Goal: Information Seeking & Learning: Learn about a topic

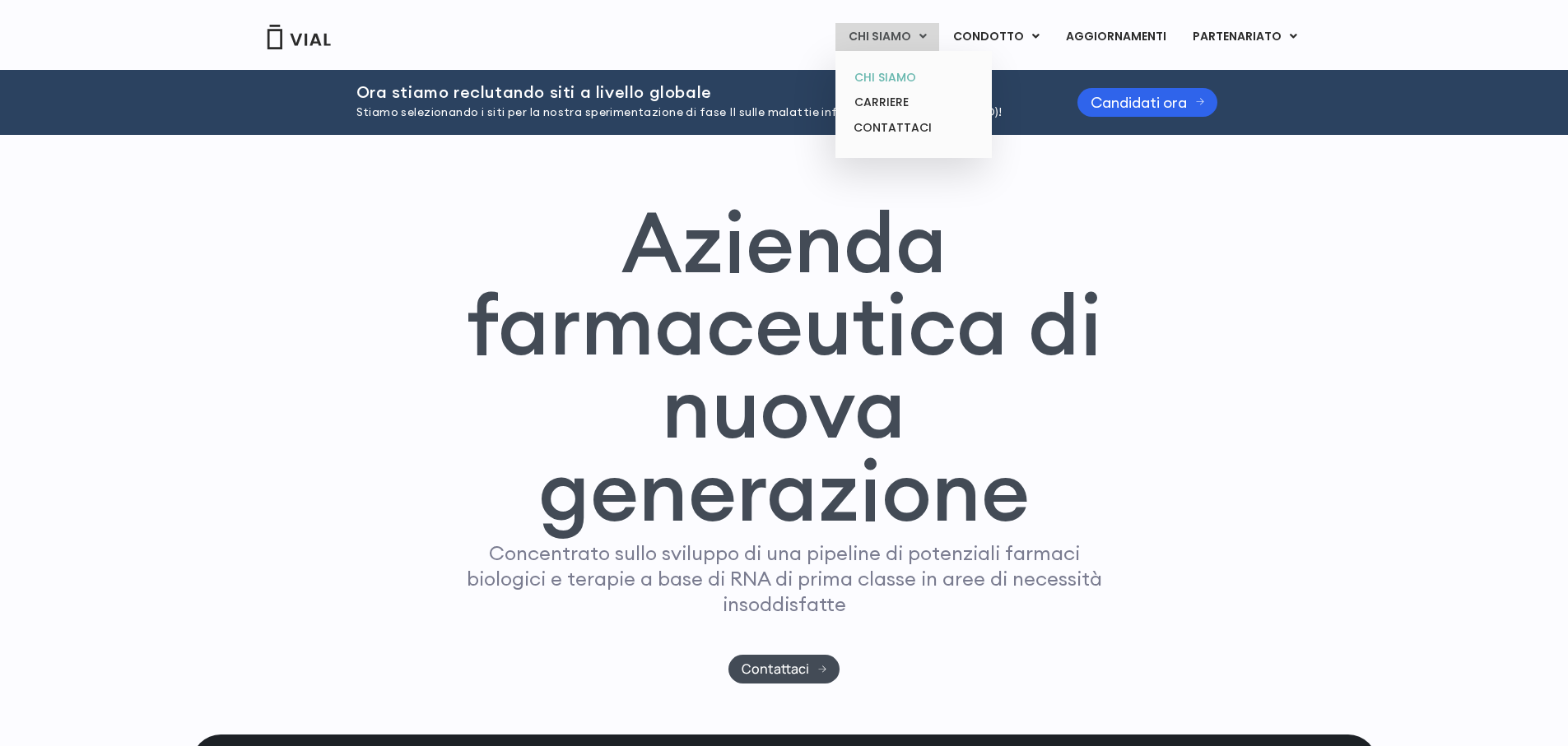
click at [892, 87] on link "CHI SIAMO" at bounding box center [913, 78] width 144 height 26
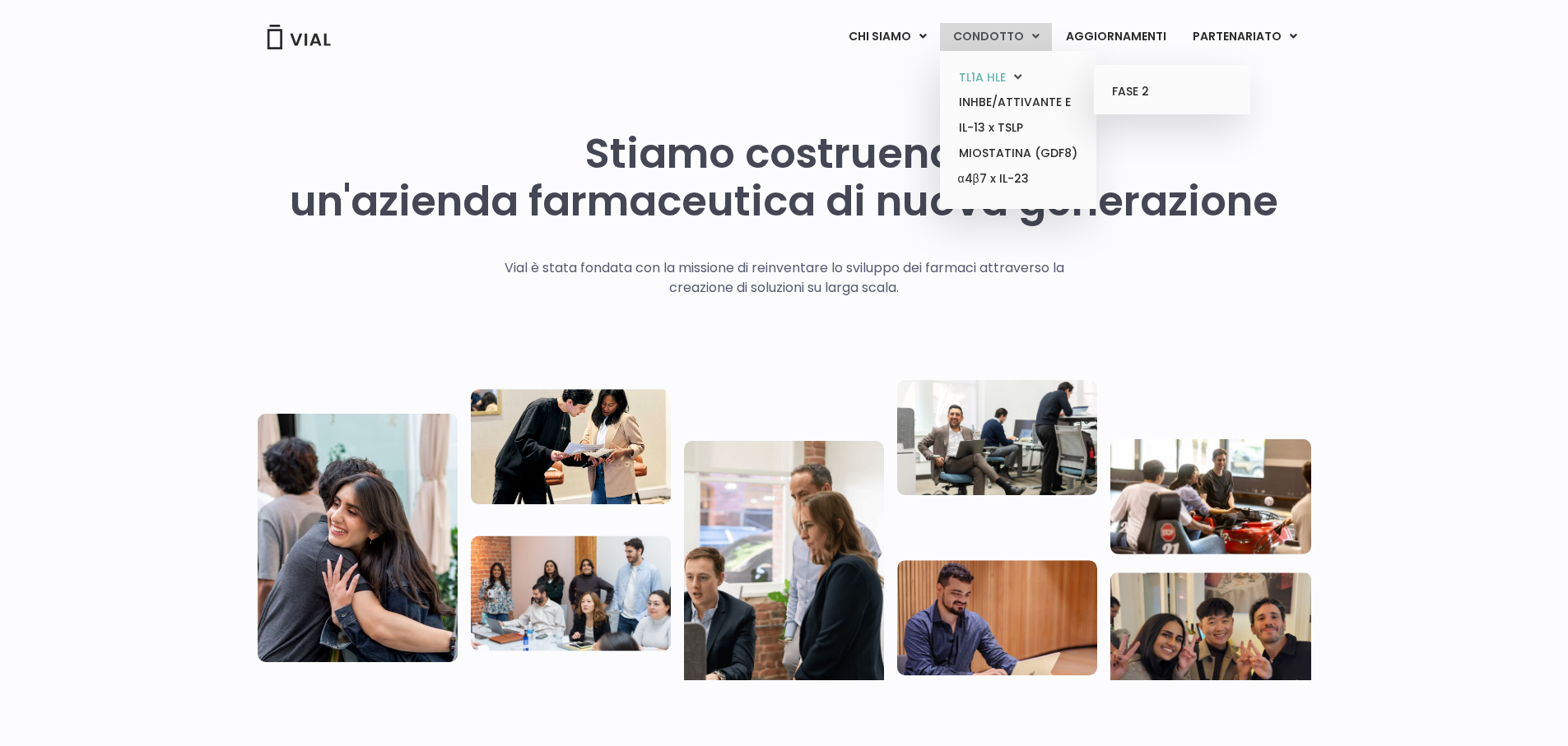
click at [1022, 76] on icon at bounding box center [1017, 77] width 7 height 12
